Goal: Transaction & Acquisition: Purchase product/service

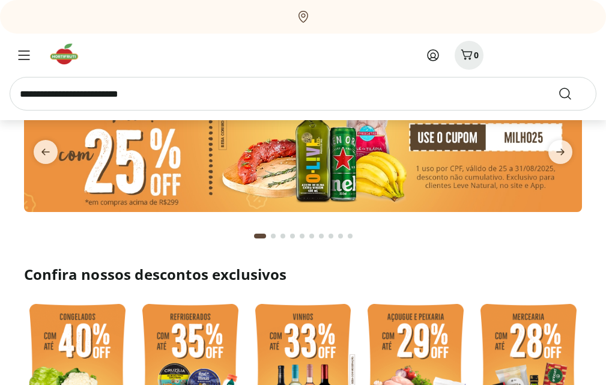
scroll to position [120, 0]
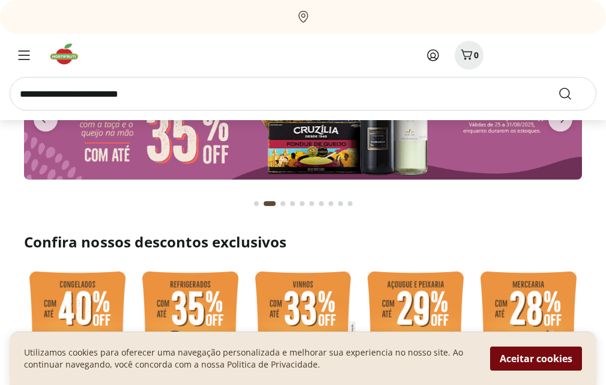
click at [542, 364] on button "Aceitar cookies" at bounding box center [536, 359] width 92 height 24
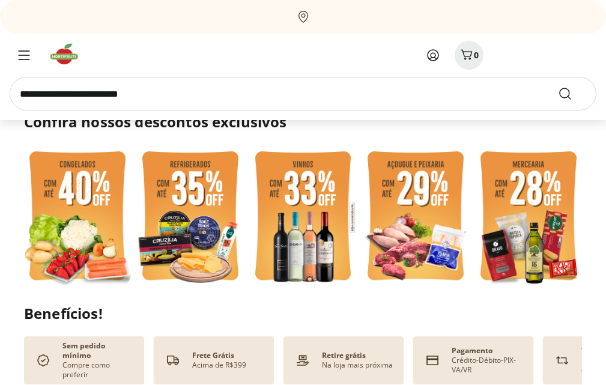
scroll to position [0, 0]
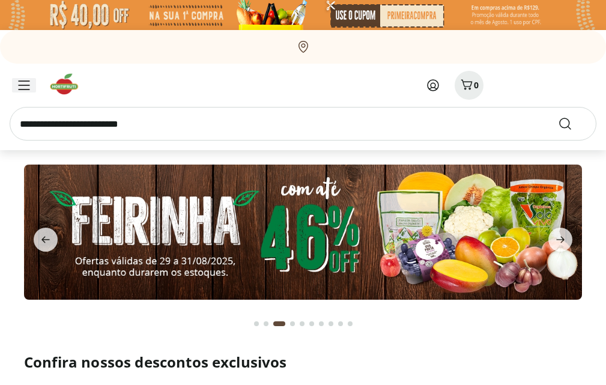
click at [23, 79] on span "Menu" at bounding box center [24, 85] width 14 height 14
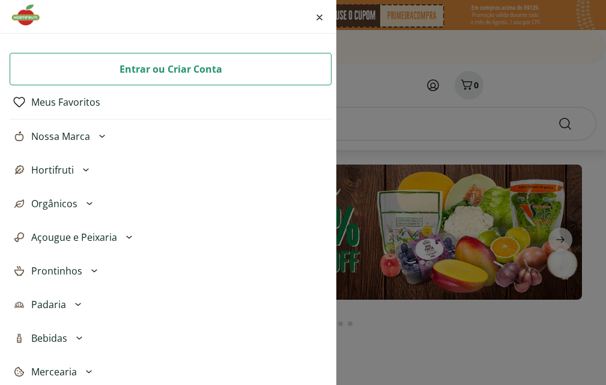
click at [90, 168] on icon at bounding box center [86, 170] width 14 height 14
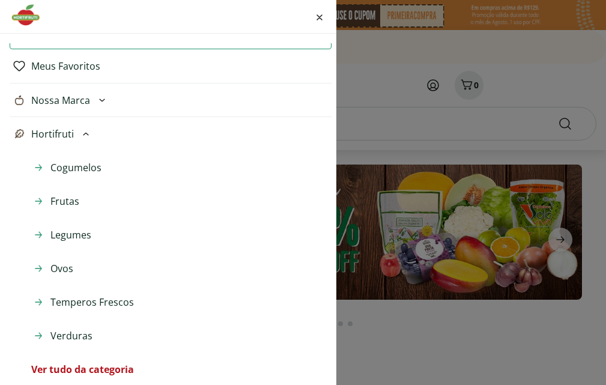
scroll to position [60, 0]
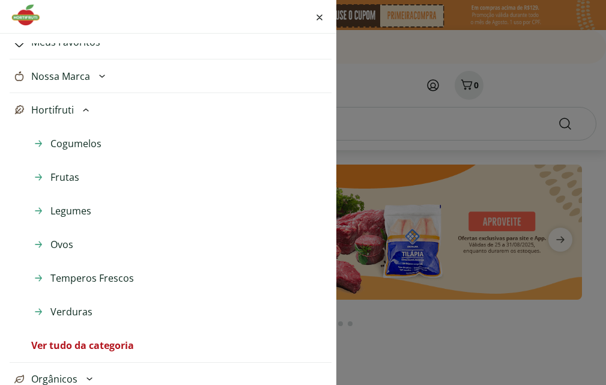
click at [63, 182] on span "Frutas" at bounding box center [64, 177] width 29 height 14
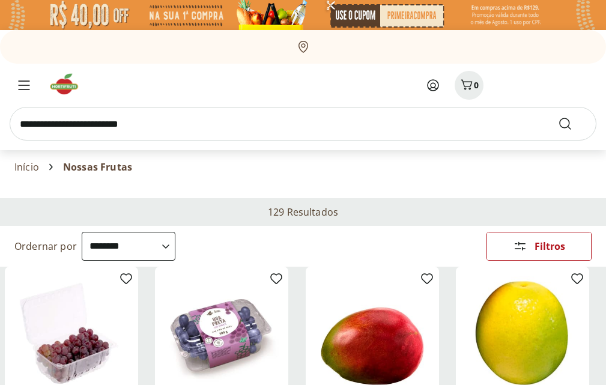
select select "**********"
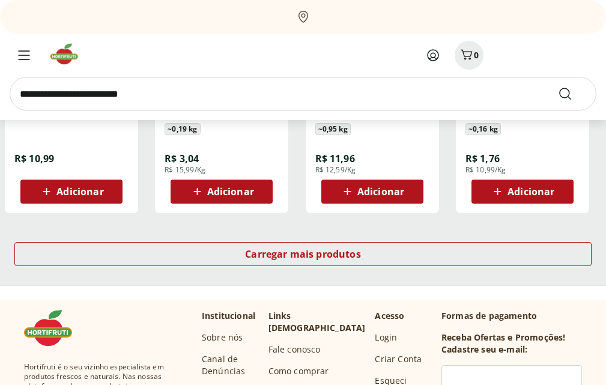
scroll to position [841, 0]
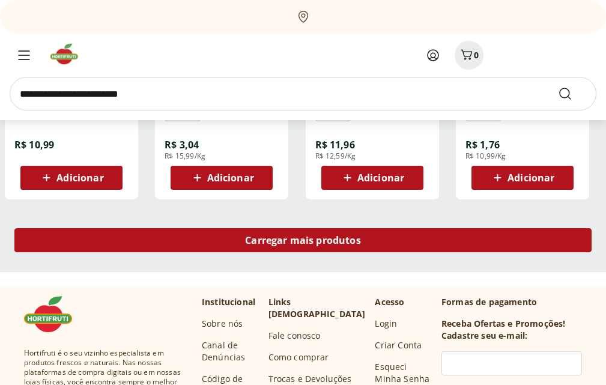
click at [222, 240] on div "Carregar mais produtos" at bounding box center [303, 240] width 578 height 24
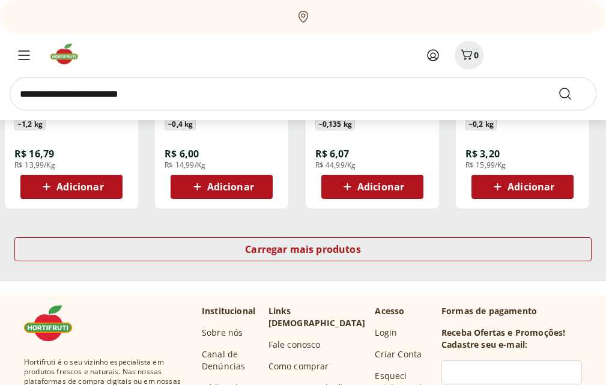
scroll to position [1623, 0]
